Goal: Register for event/course

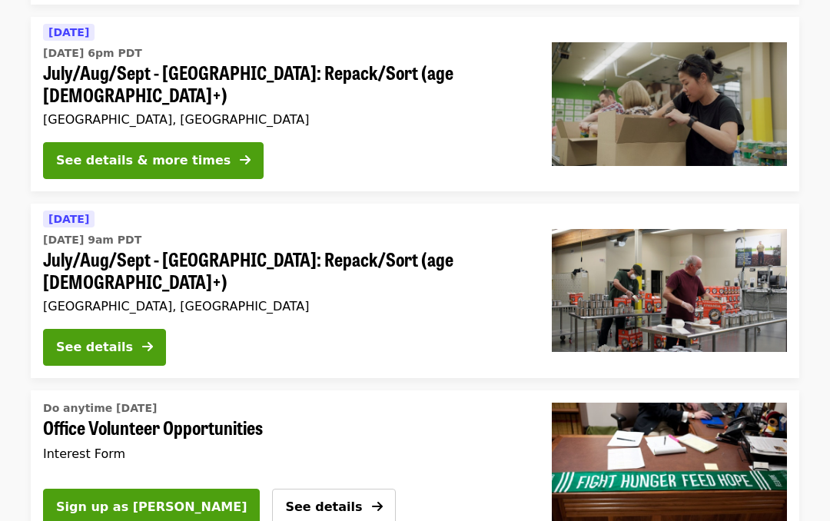
scroll to position [683, 0]
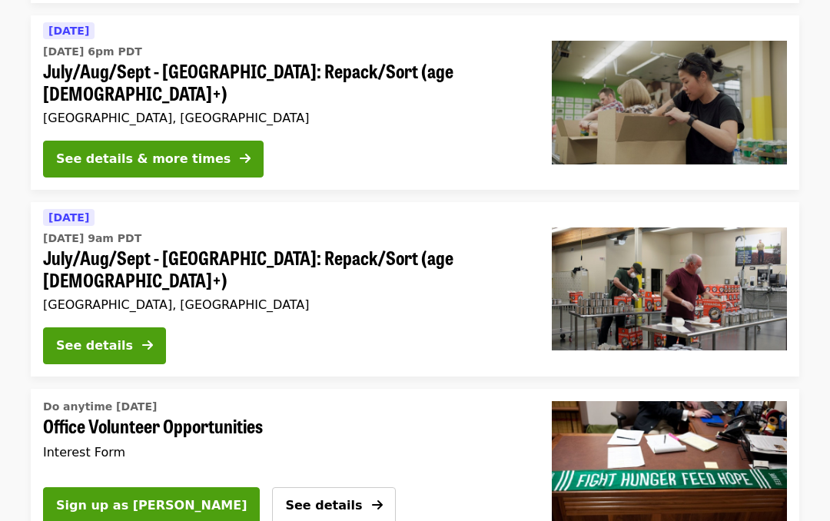
click at [88, 151] on div "See details & more times" at bounding box center [143, 160] width 174 height 18
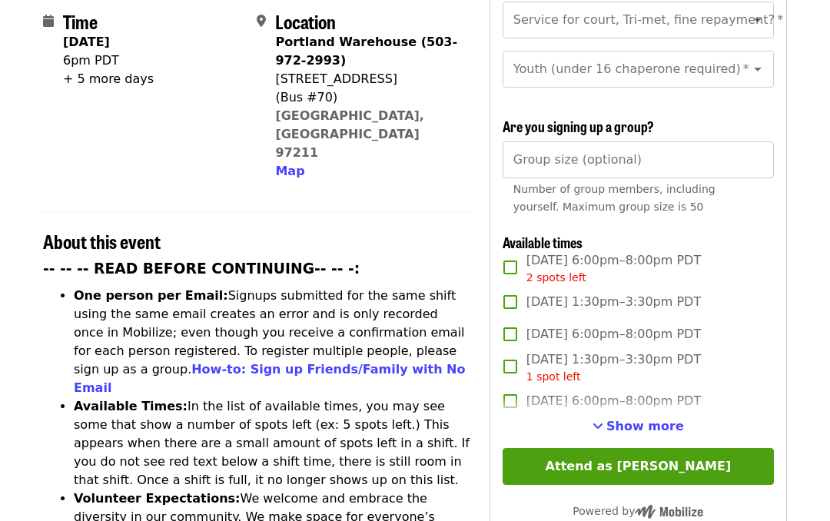
scroll to position [399, 0]
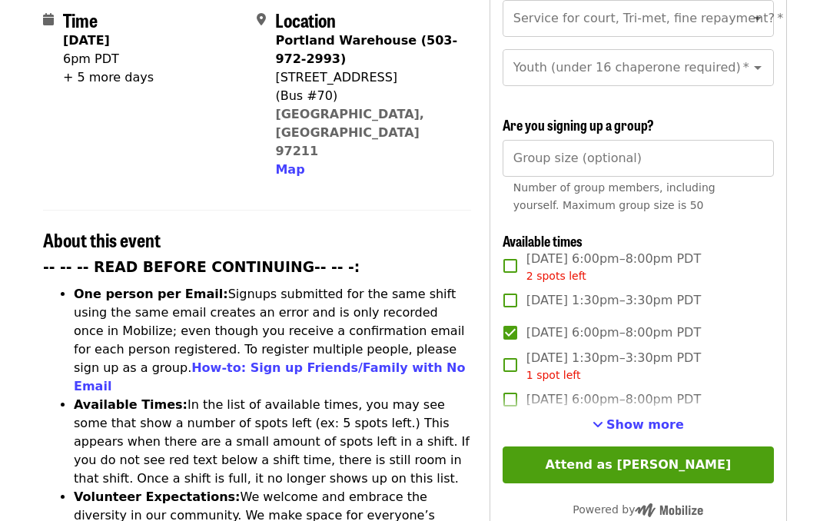
click at [691, 446] on button "Attend as [PERSON_NAME]" at bounding box center [637, 464] width 271 height 37
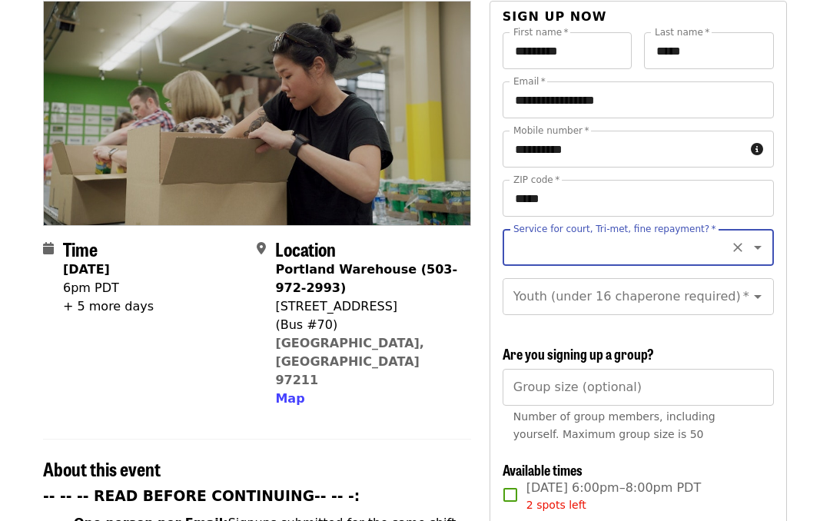
scroll to position [170, 0]
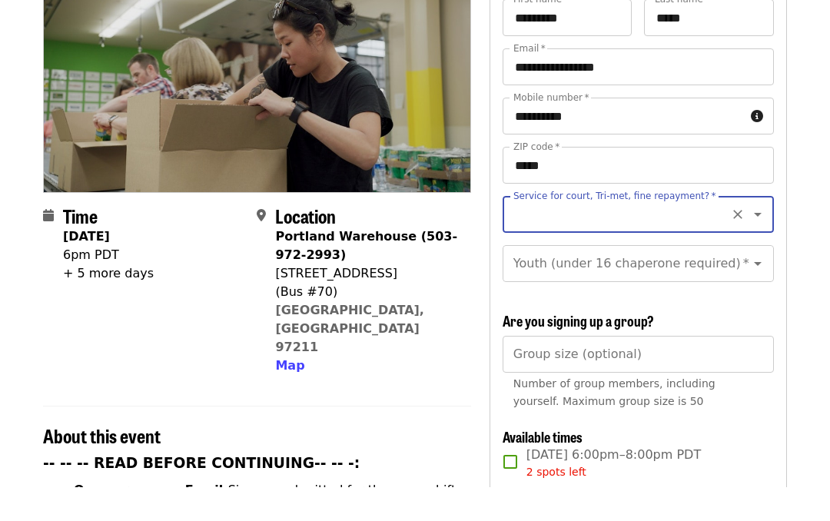
click at [764, 239] on icon "Open" at bounding box center [757, 248] width 18 height 18
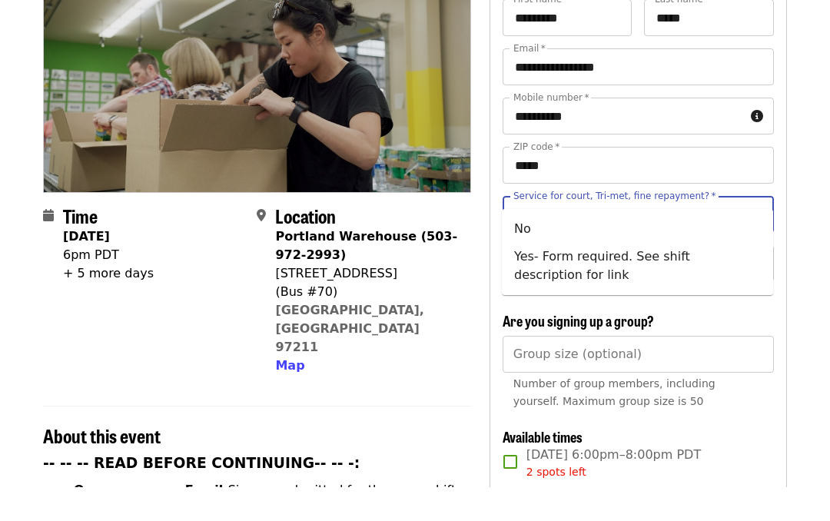
click at [640, 249] on li "No" at bounding box center [637, 263] width 271 height 28
type input "**"
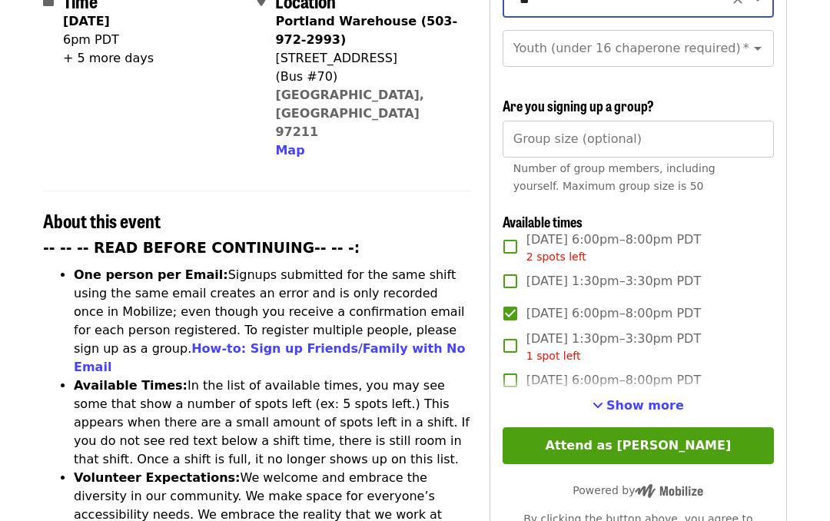
scroll to position [421, 0]
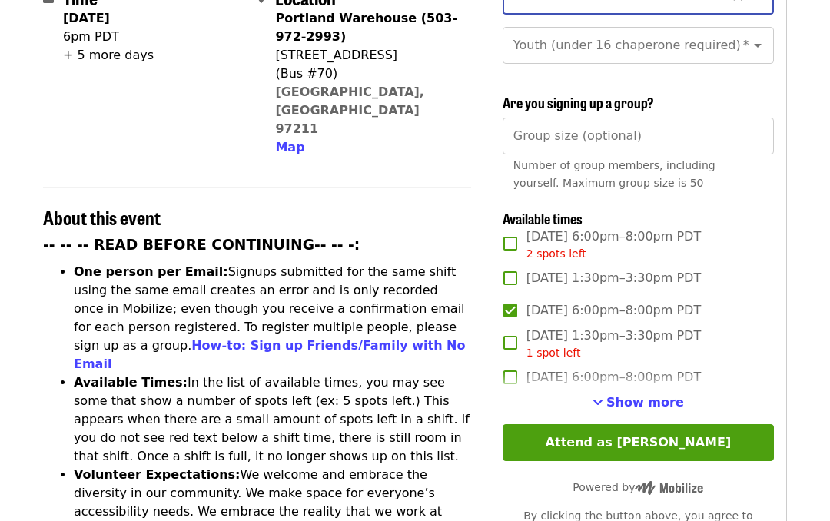
click at [710, 425] on button "Attend as [PERSON_NAME]" at bounding box center [637, 443] width 271 height 37
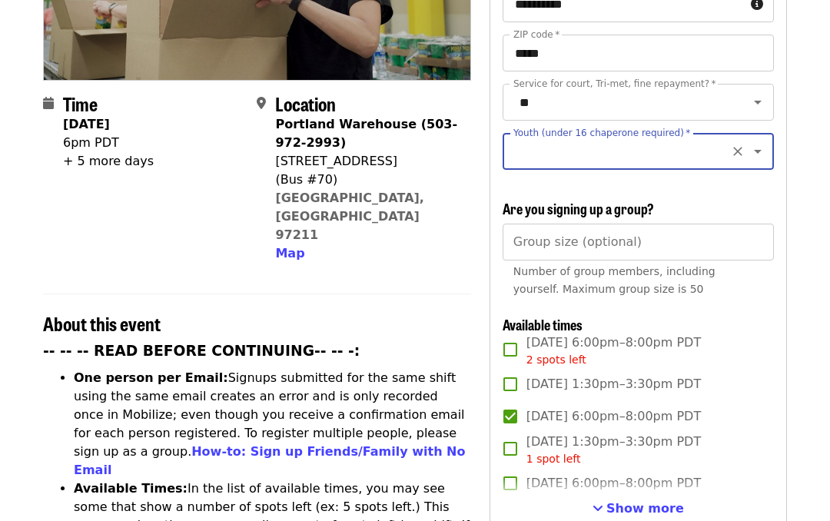
scroll to position [290, 0]
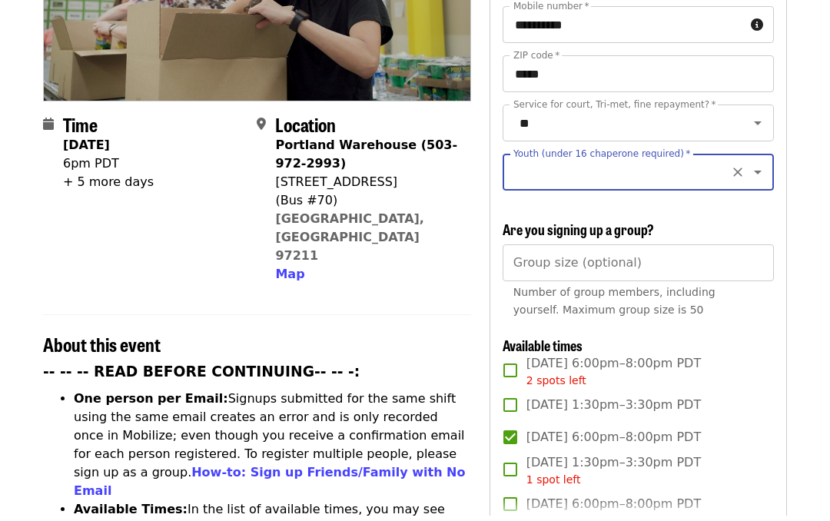
click at [743, 170] on icon "Clear" at bounding box center [737, 177] width 15 height 15
click at [769, 159] on div "Youth (under 16 chaperone required) *" at bounding box center [637, 177] width 271 height 37
click at [766, 168] on icon "Open" at bounding box center [757, 177] width 18 height 18
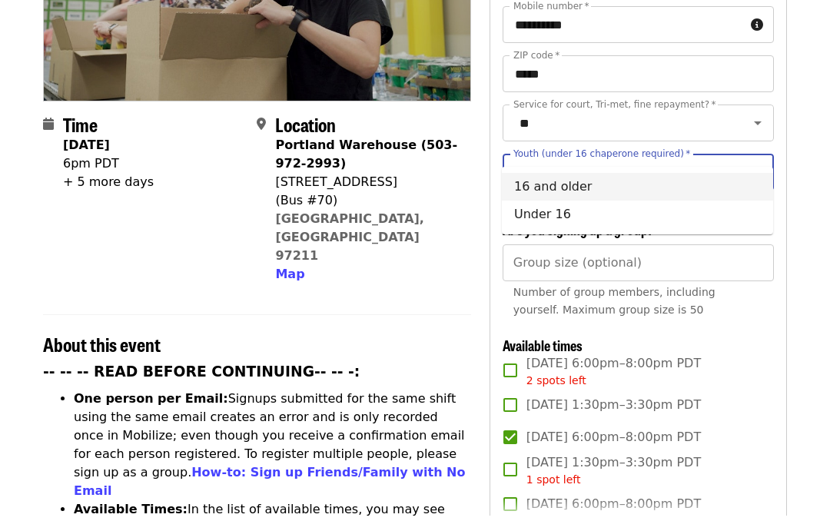
click at [585, 185] on li "16 and older" at bounding box center [637, 192] width 271 height 28
type input "**********"
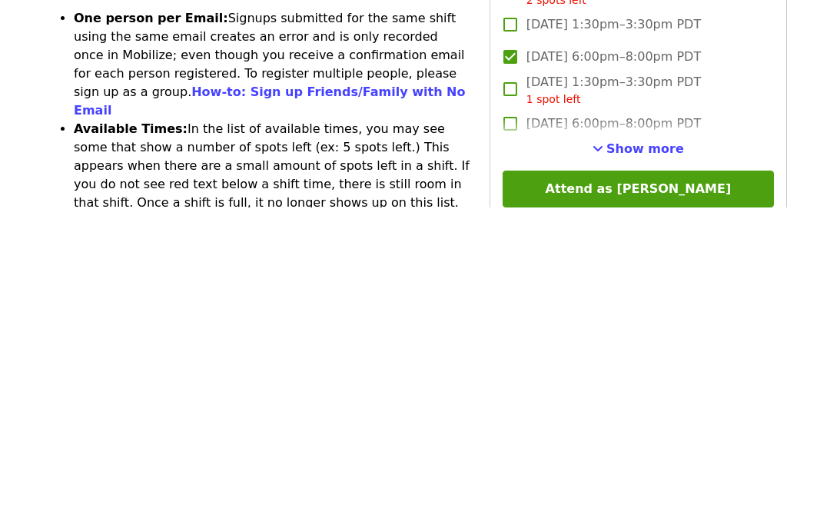
click at [710, 484] on button "Attend as [PERSON_NAME]" at bounding box center [637, 502] width 271 height 37
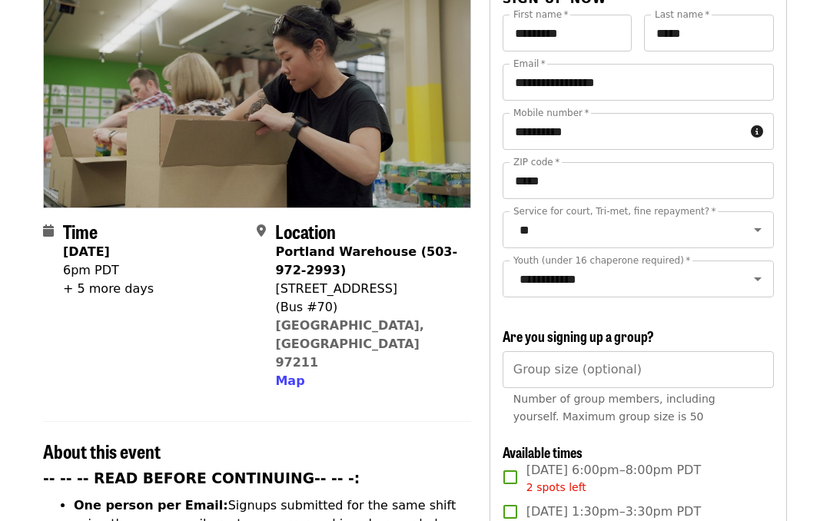
scroll to position [188, 0]
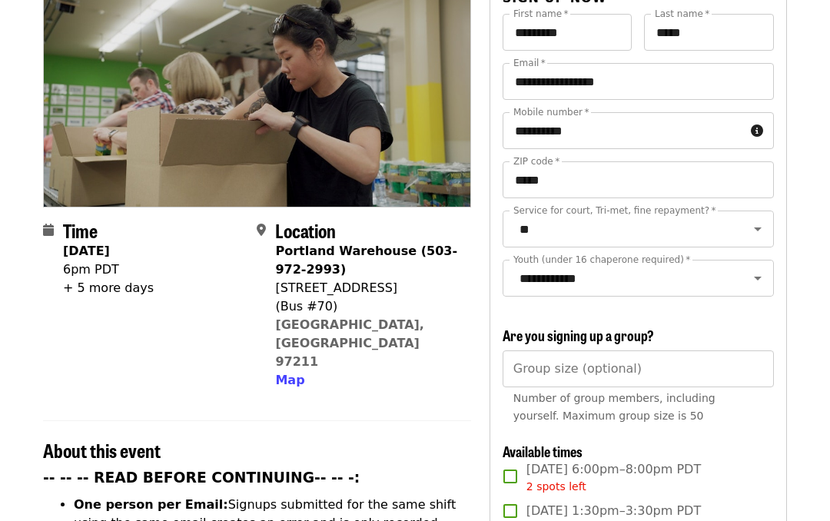
click at [73, 280] on div "+ 5 more days" at bounding box center [108, 289] width 91 height 18
click at [68, 280] on div "+ 5 more days" at bounding box center [108, 289] width 91 height 18
click at [73, 280] on div "+ 5 more days" at bounding box center [108, 289] width 91 height 18
click at [66, 280] on div "+ 5 more days" at bounding box center [108, 289] width 91 height 18
click at [58, 254] on span at bounding box center [53, 306] width 20 height 168
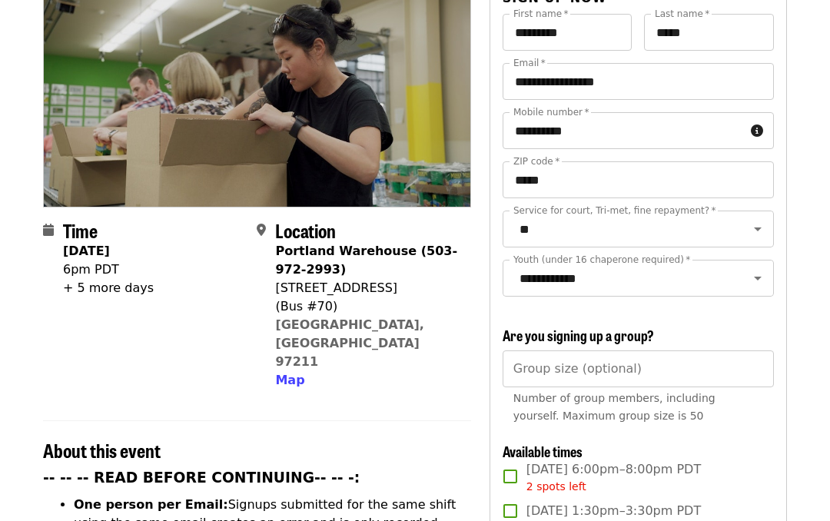
click at [68, 280] on div "+ 5 more days" at bounding box center [108, 289] width 91 height 18
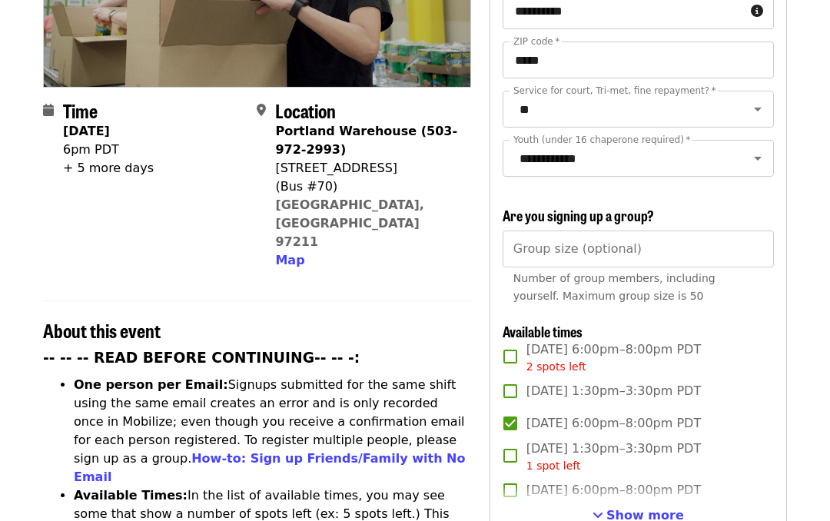
scroll to position [309, 0]
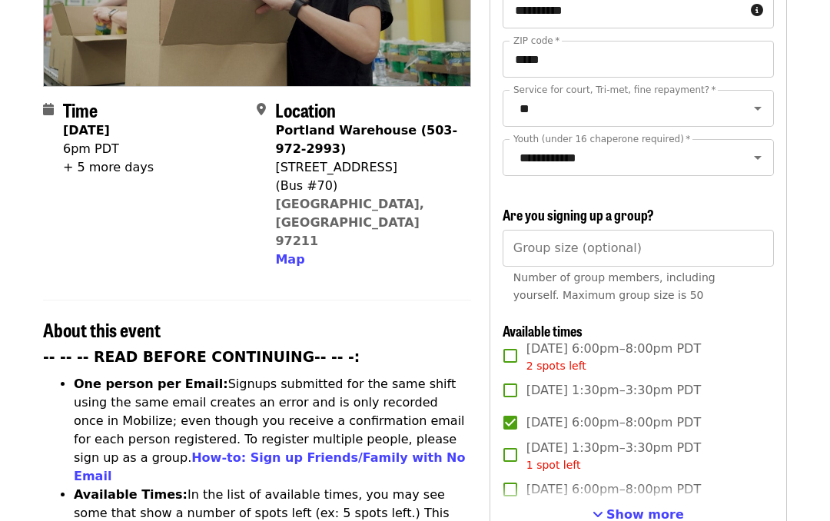
click at [68, 159] on div "+ 5 more days" at bounding box center [108, 168] width 91 height 18
click at [64, 159] on div "+ 5 more days" at bounding box center [108, 168] width 91 height 18
click at [65, 159] on div "+ 5 more days" at bounding box center [108, 168] width 91 height 18
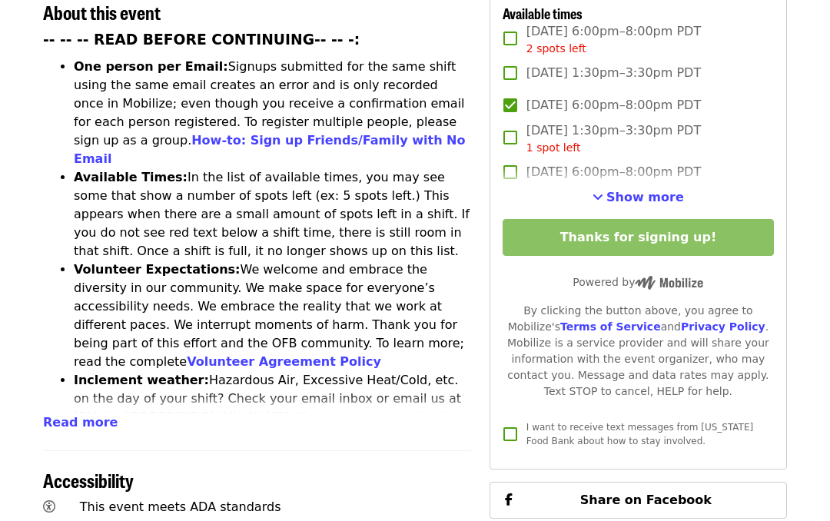
scroll to position [588, 0]
